Goal: Find specific page/section: Find specific page/section

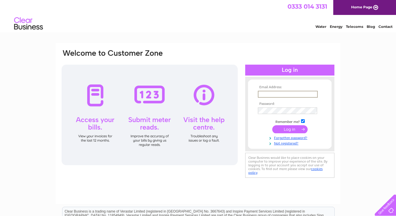
type input "[EMAIL_ADDRESS][DOMAIN_NAME]"
click at [289, 129] on input "submit" at bounding box center [289, 129] width 35 height 8
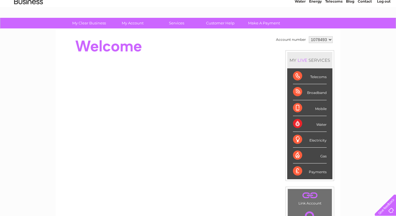
scroll to position [22, 0]
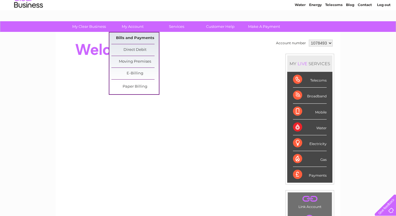
click at [131, 36] on link "Bills and Payments" at bounding box center [134, 37] width 47 height 11
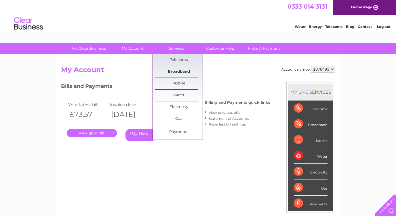
click at [176, 71] on link "Broadband" at bounding box center [178, 71] width 47 height 11
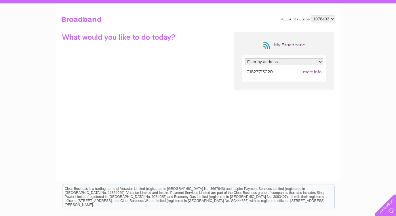
scroll to position [51, 0]
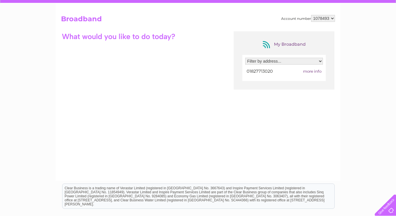
click at [159, 49] on div "My Broadband Filter by address... [STREET_ADDRESS] 01827713020 more info" at bounding box center [198, 87] width 274 height 112
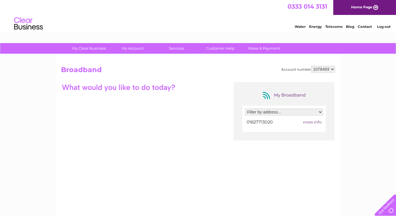
scroll to position [0, 0]
click at [314, 122] on span "more info" at bounding box center [312, 122] width 18 height 5
click at [126, 103] on div "My Broadband Filter by address... Unit 5, 71-73 Long Street, Atherstone, Warwic…" at bounding box center [198, 138] width 274 height 112
click at [375, 7] on link "Home Page" at bounding box center [364, 7] width 63 height 15
